Goal: Communication & Community: Answer question/provide support

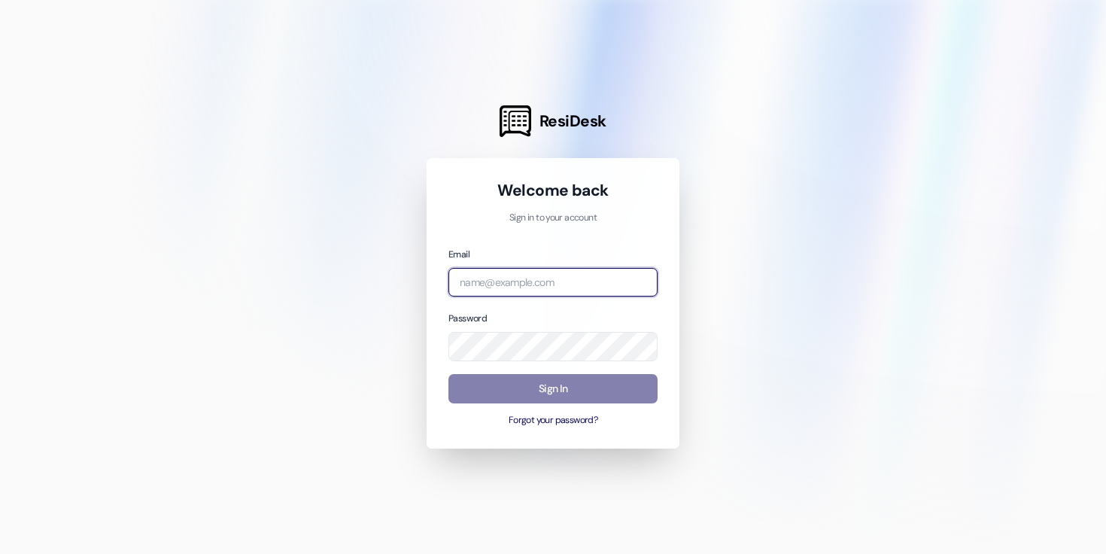
click at [547, 282] on input "email" at bounding box center [552, 282] width 209 height 29
type input "k"
click at [591, 279] on input "email" at bounding box center [552, 282] width 209 height 29
click at [696, 252] on div at bounding box center [553, 277] width 1106 height 554
click at [555, 288] on input "email" at bounding box center [552, 282] width 209 height 29
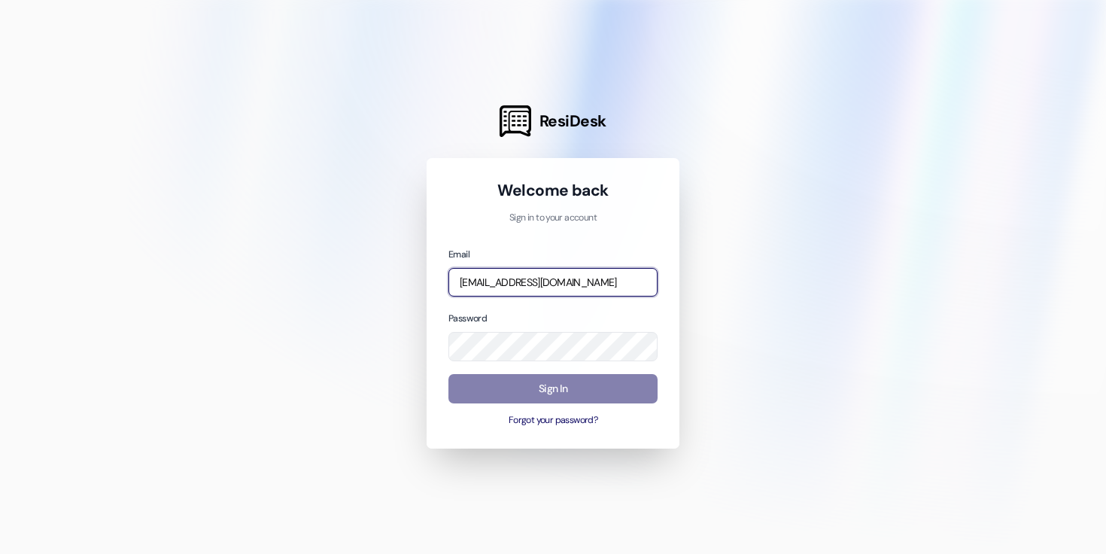
click at [596, 282] on input "[EMAIL_ADDRESS][DOMAIN_NAME]" at bounding box center [552, 282] width 209 height 29
type input "[EMAIL_ADDRESS][DOMAIN_NAME]"
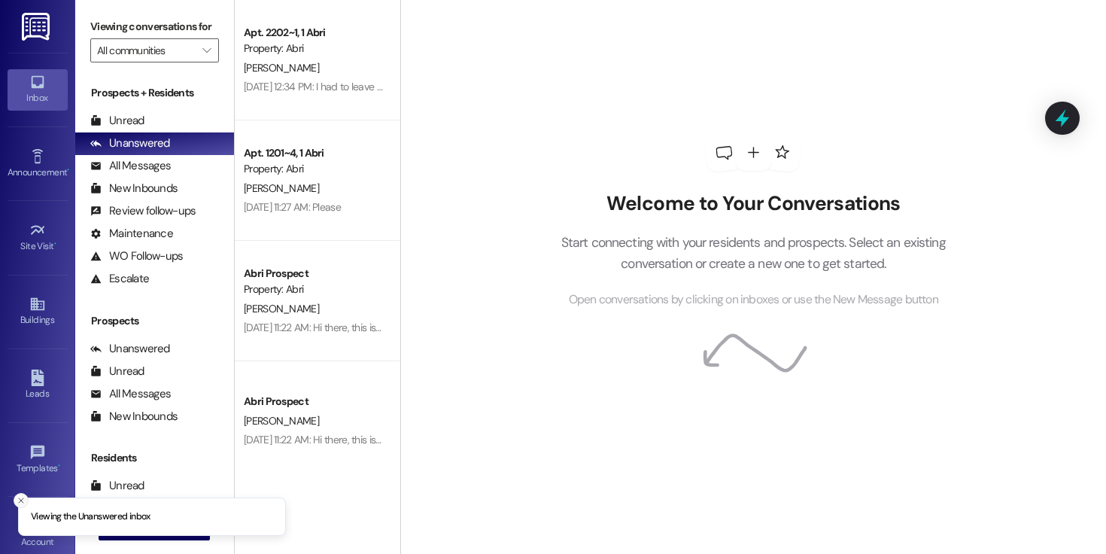
click at [21, 503] on icon "Close toast" at bounding box center [21, 500] width 9 height 9
click at [135, 520] on span "New Message" at bounding box center [163, 528] width 62 height 16
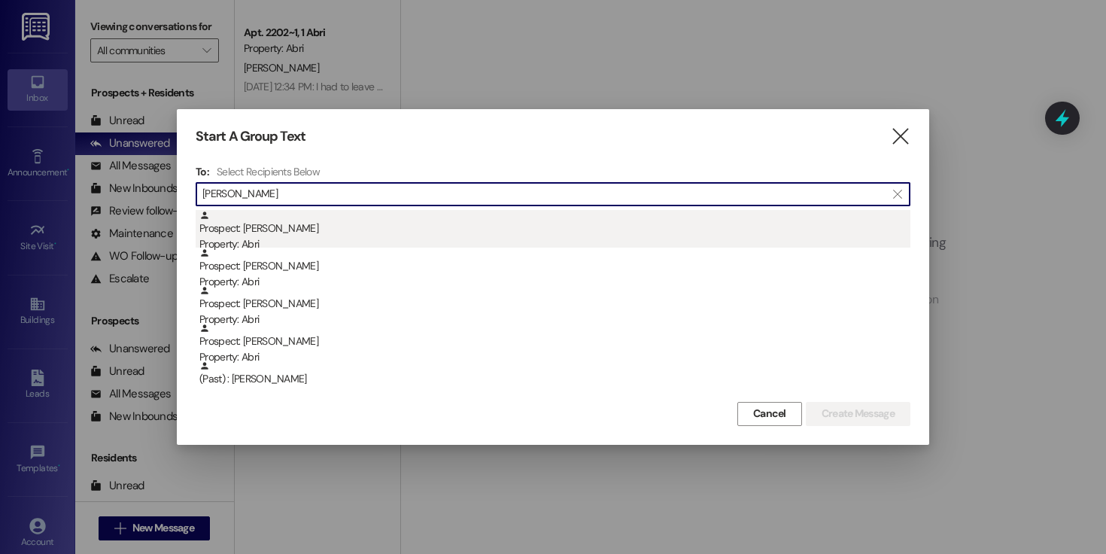
type input "[PERSON_NAME]"
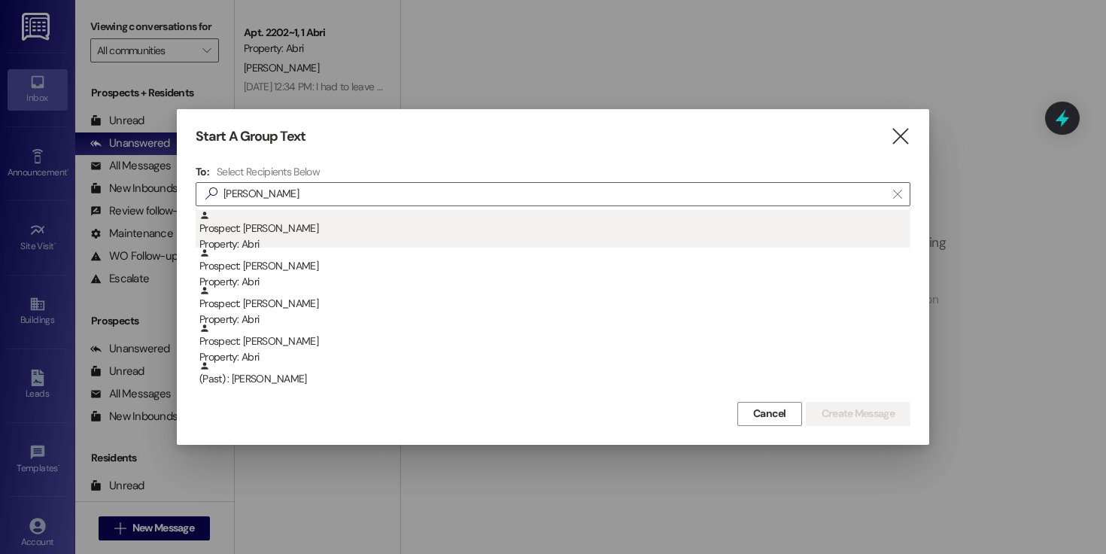
click at [281, 238] on div "Property: Abri" at bounding box center [554, 244] width 711 height 16
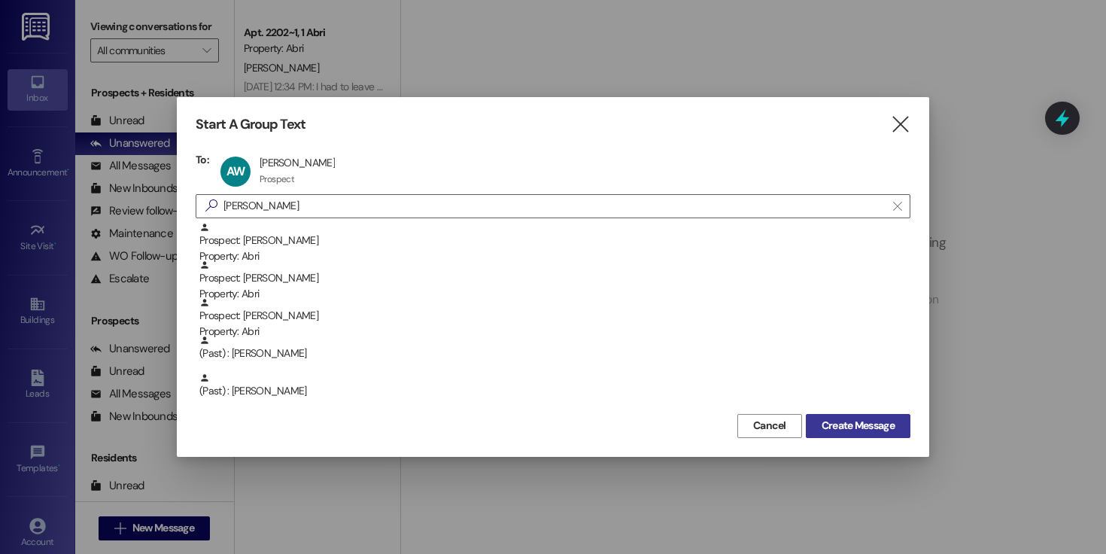
click at [848, 431] on span "Create Message" at bounding box center [857, 425] width 73 height 16
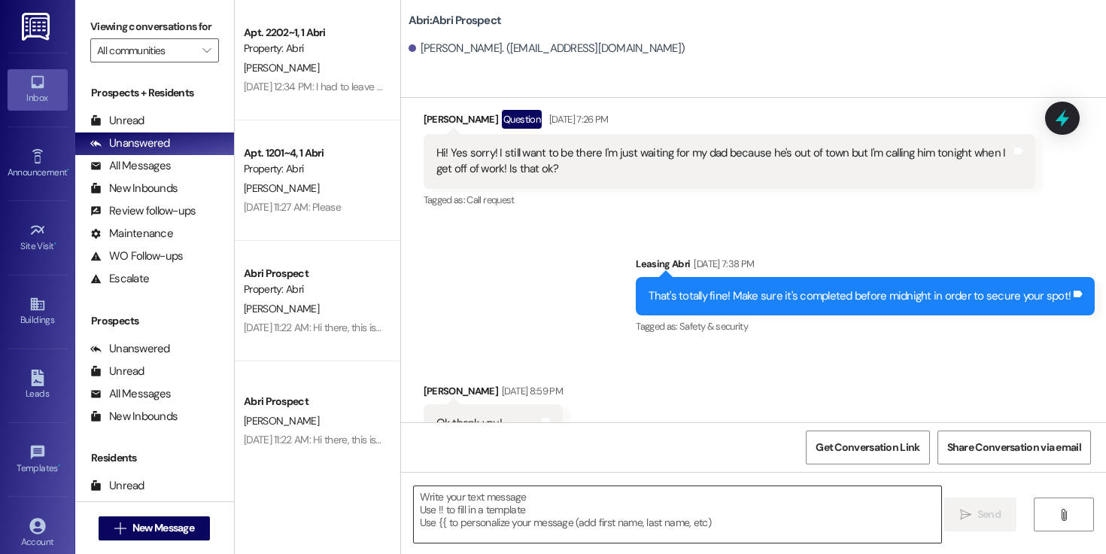
click at [503, 517] on textarea at bounding box center [677, 514] width 527 height 56
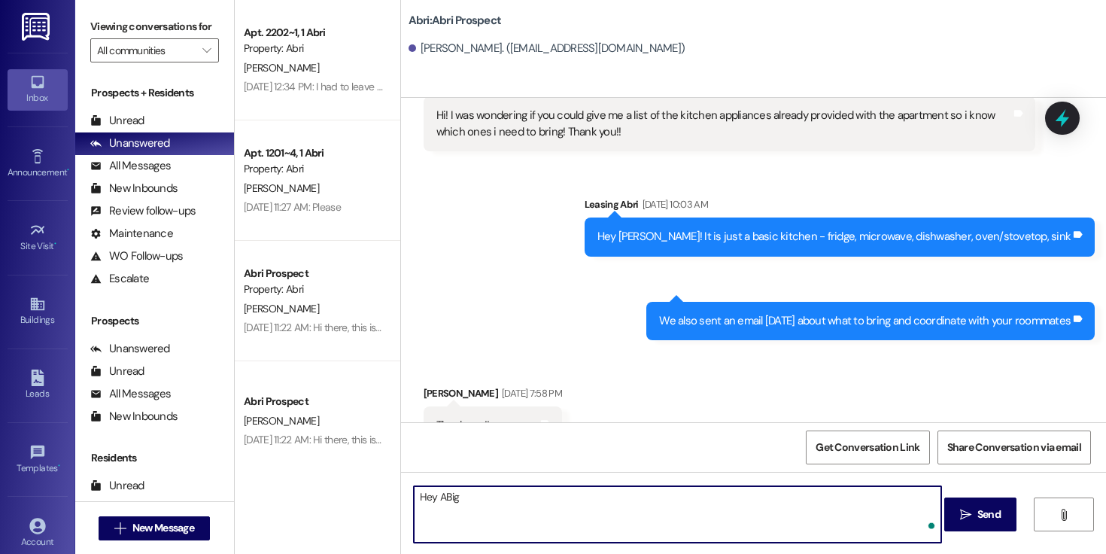
scroll to position [3617, 0]
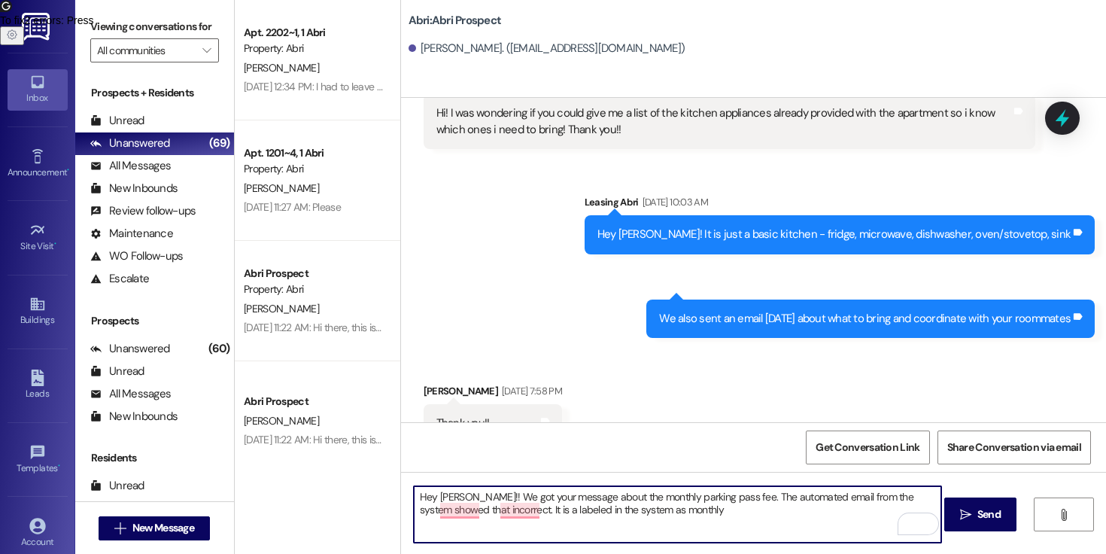
click at [690, 523] on textarea "Hey [PERSON_NAME]!! We got your message about the monthly parking pass fee. The…" at bounding box center [677, 514] width 527 height 56
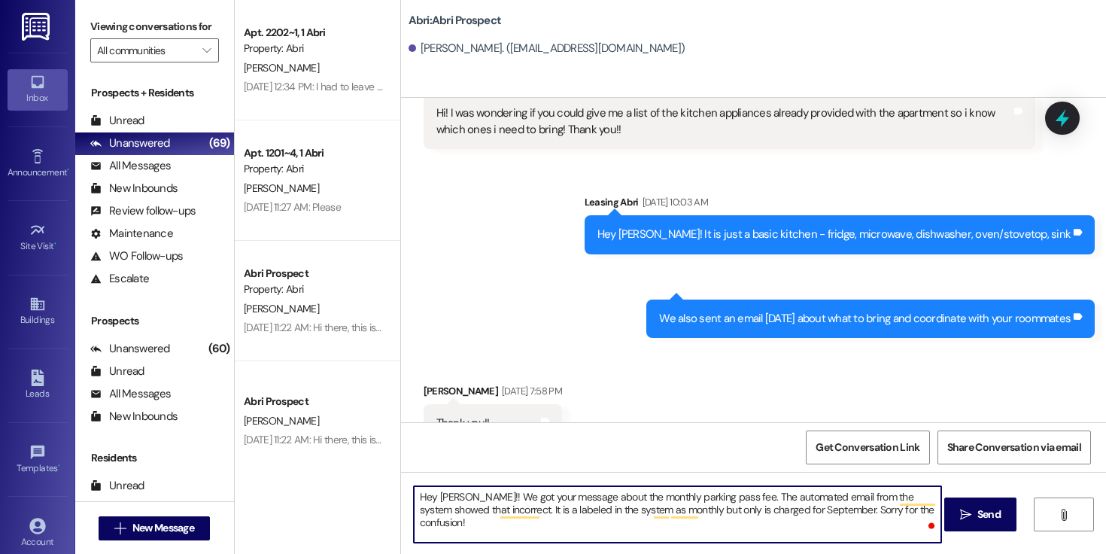
type textarea "Hey [PERSON_NAME]!! We got your message about the monthly parking pass fee. The…"
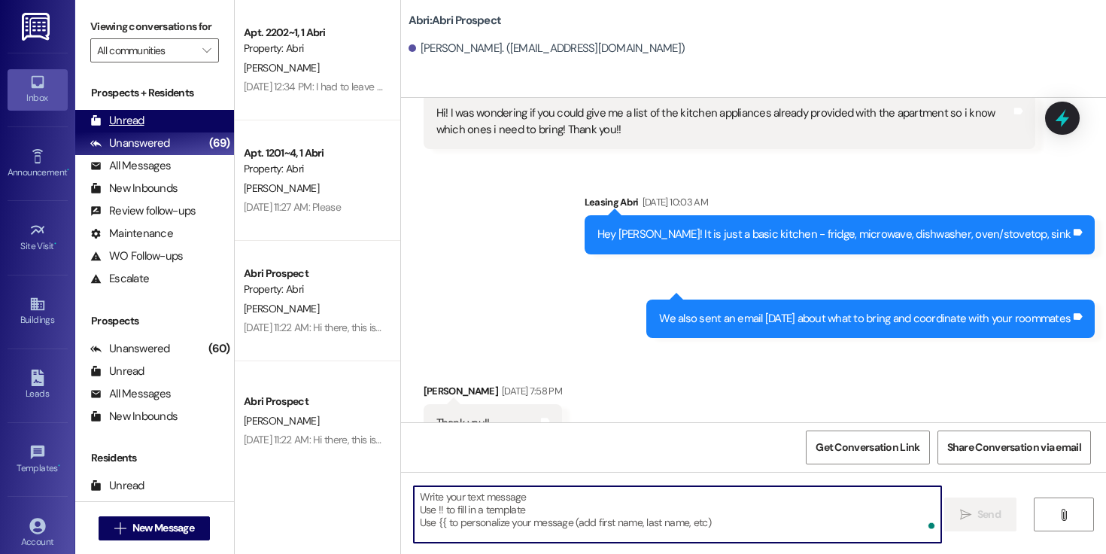
click at [147, 132] on div "Unread (0)" at bounding box center [154, 121] width 159 height 23
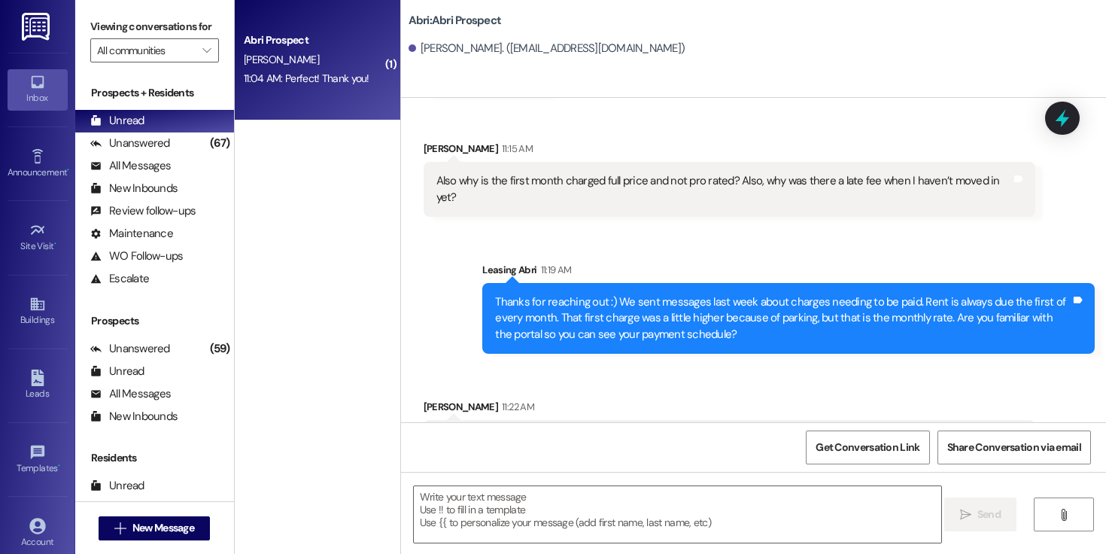
scroll to position [4436, 0]
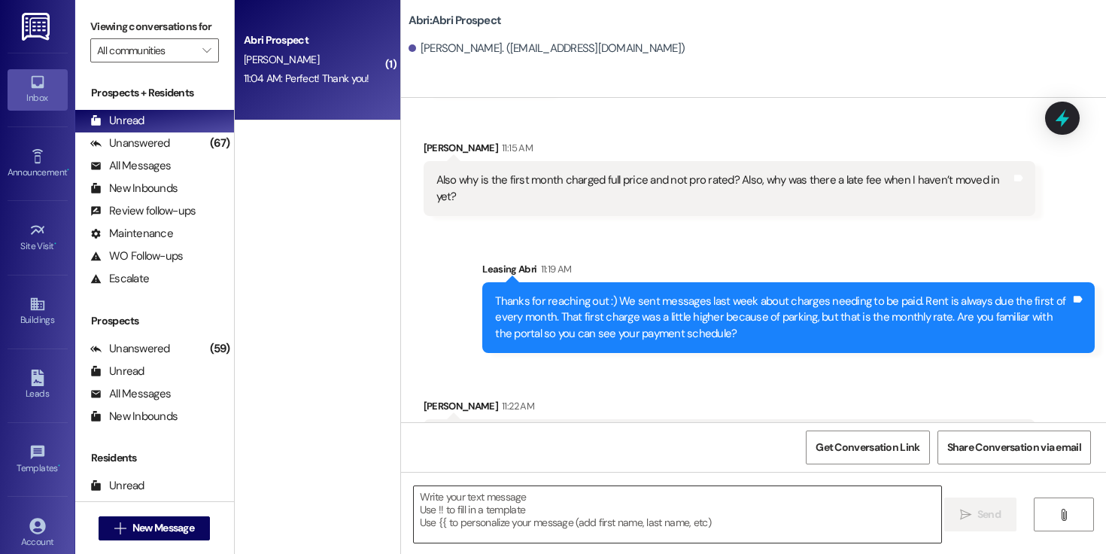
click at [712, 497] on textarea at bounding box center [677, 514] width 527 height 56
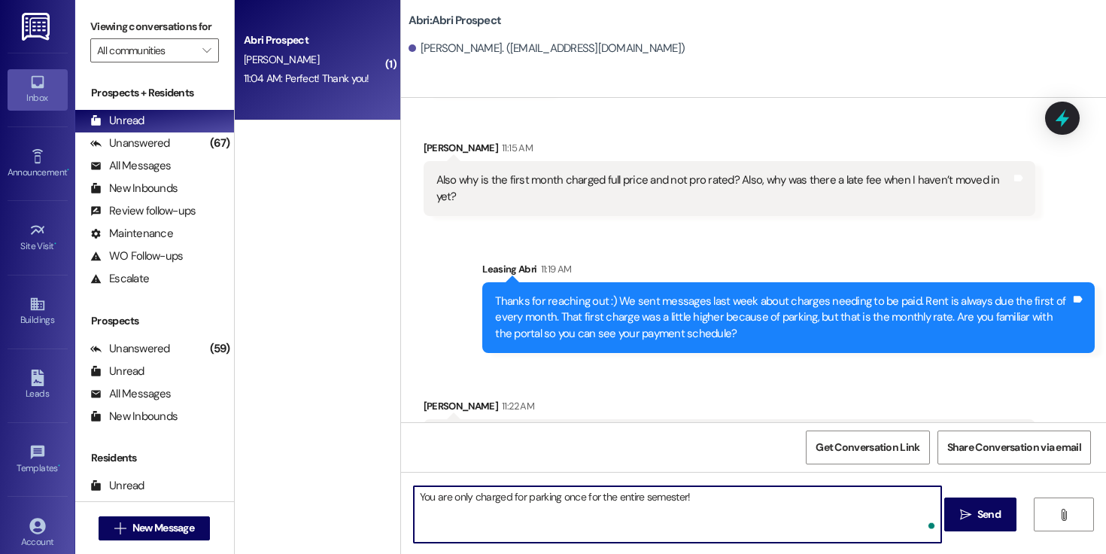
type textarea "You are only charged for parking once for the entire semester!"
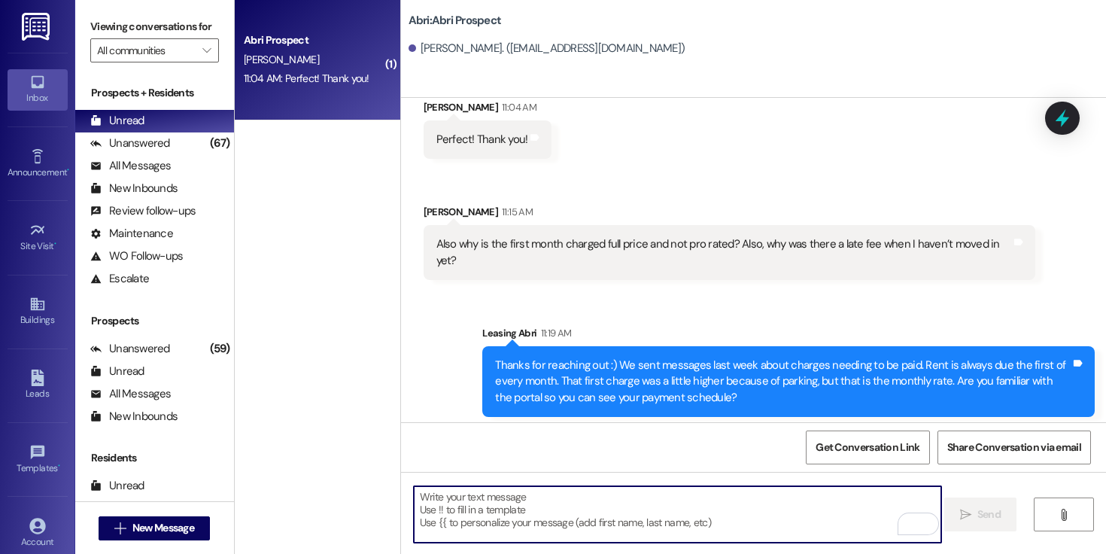
scroll to position [4541, 0]
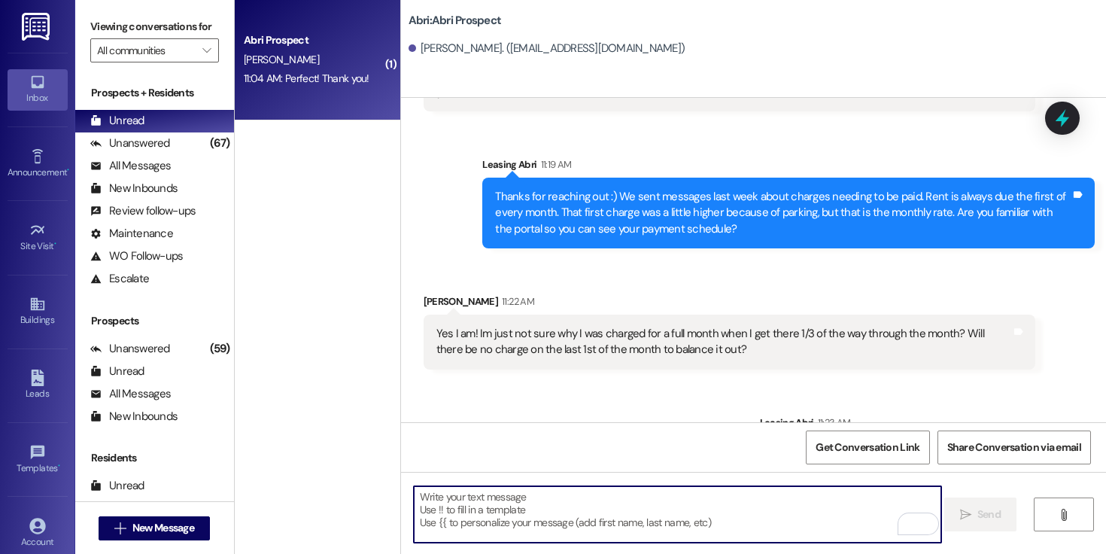
click at [682, 514] on textarea "To enrich screen reader interactions, please activate Accessibility in Grammarl…" at bounding box center [677, 514] width 527 height 56
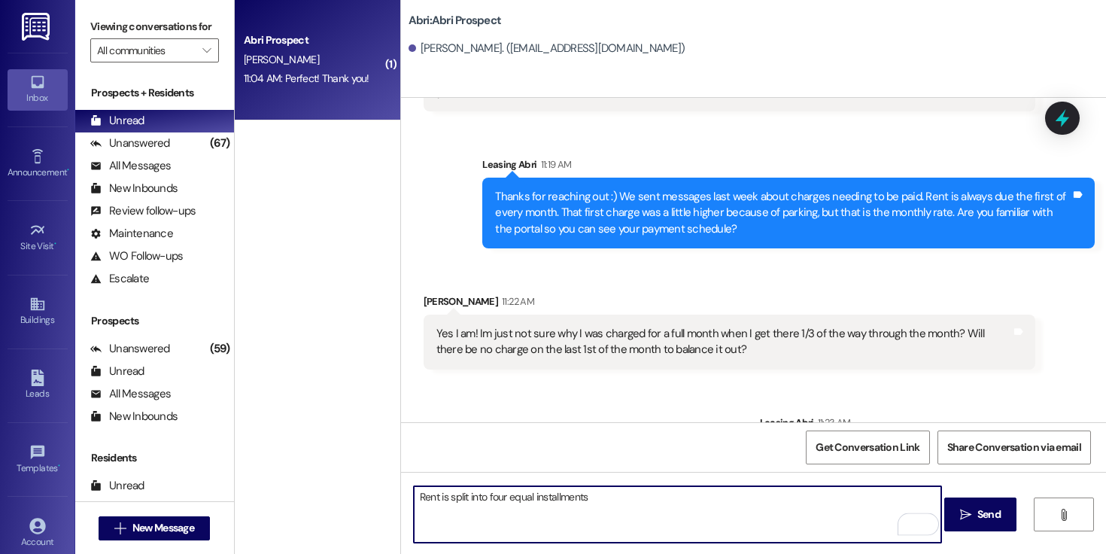
click at [434, 499] on textarea "Rent is split into four equal installments" at bounding box center [677, 514] width 527 height 56
click at [707, 490] on textarea "Rent for the semester is split into four equal installments" at bounding box center [677, 514] width 527 height 56
click at [692, 503] on textarea "Rent for the semester is split into four equal installments" at bounding box center [677, 514] width 527 height 56
type textarea "Rent for the semester is split into four equal installments rather than for the…"
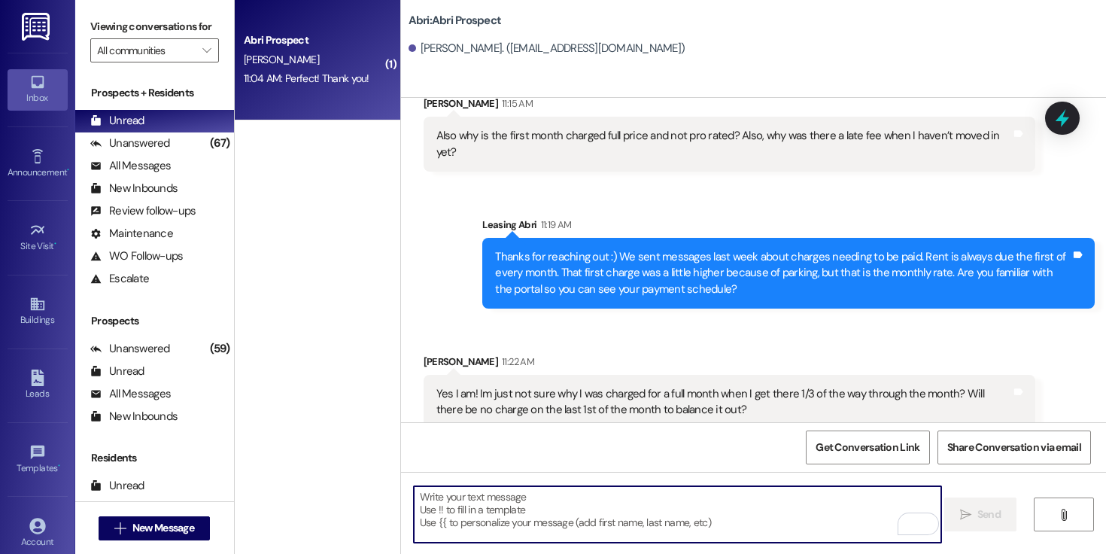
scroll to position [4751, 0]
